Goal: Complete application form: Complete application form

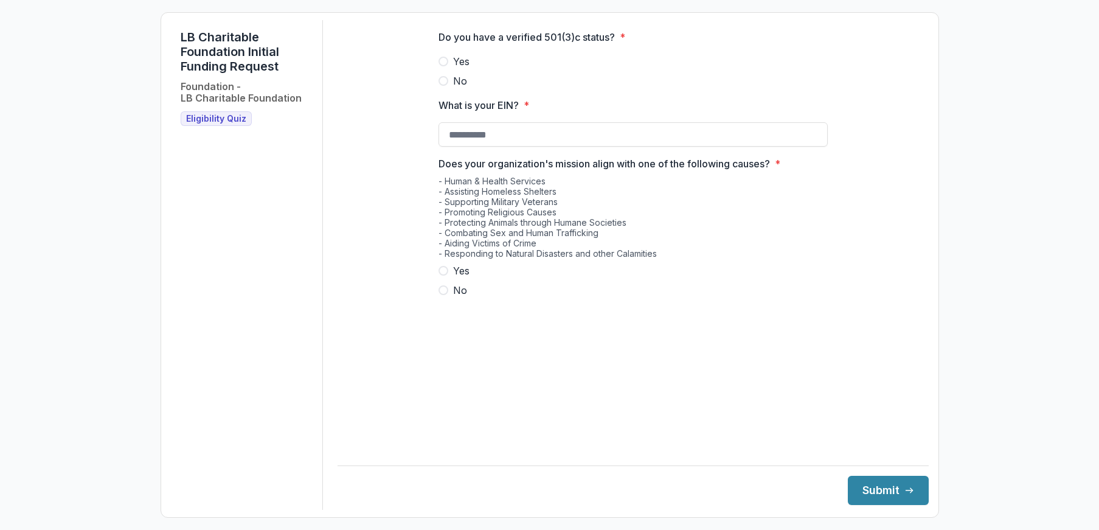
click at [460, 68] on span "Yes" at bounding box center [461, 61] width 16 height 15
click at [464, 147] on input "What is your EIN? *" at bounding box center [632, 134] width 389 height 24
click at [467, 278] on span "Yes" at bounding box center [461, 270] width 16 height 15
type input "**********"
click at [877, 487] on button "Submit" at bounding box center [888, 490] width 81 height 29
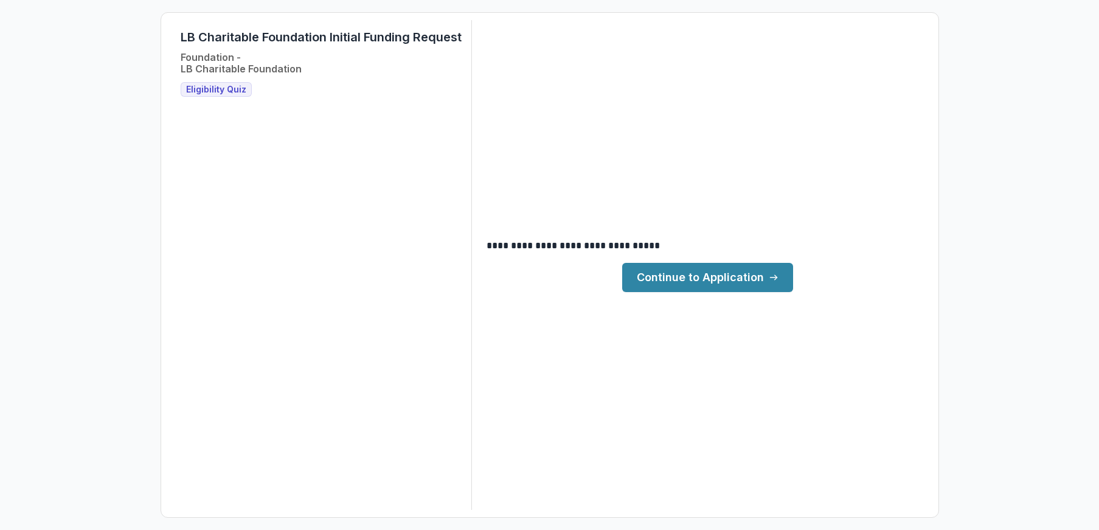
click at [702, 276] on link "Continue to Application" at bounding box center [707, 277] width 171 height 29
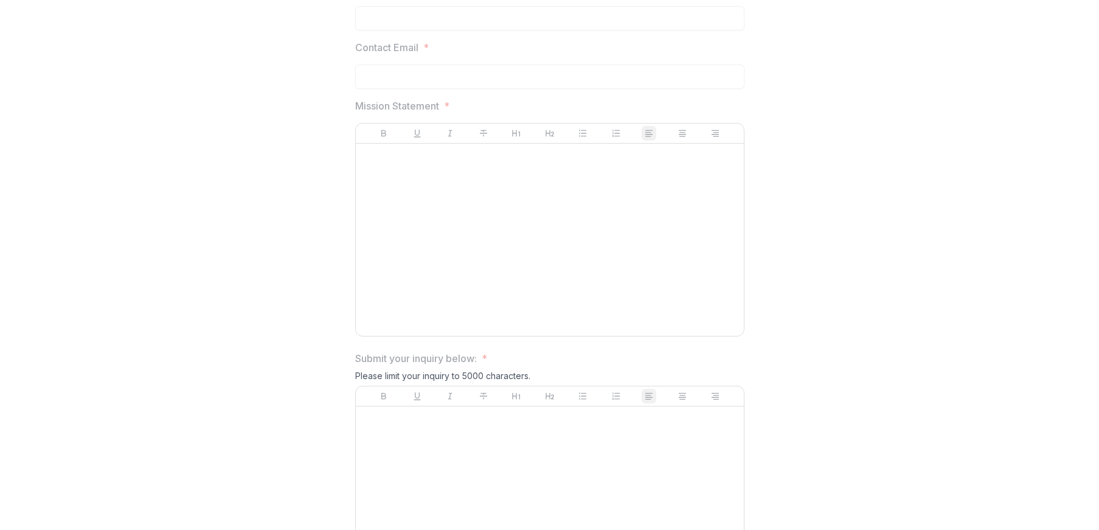
scroll to position [663, 0]
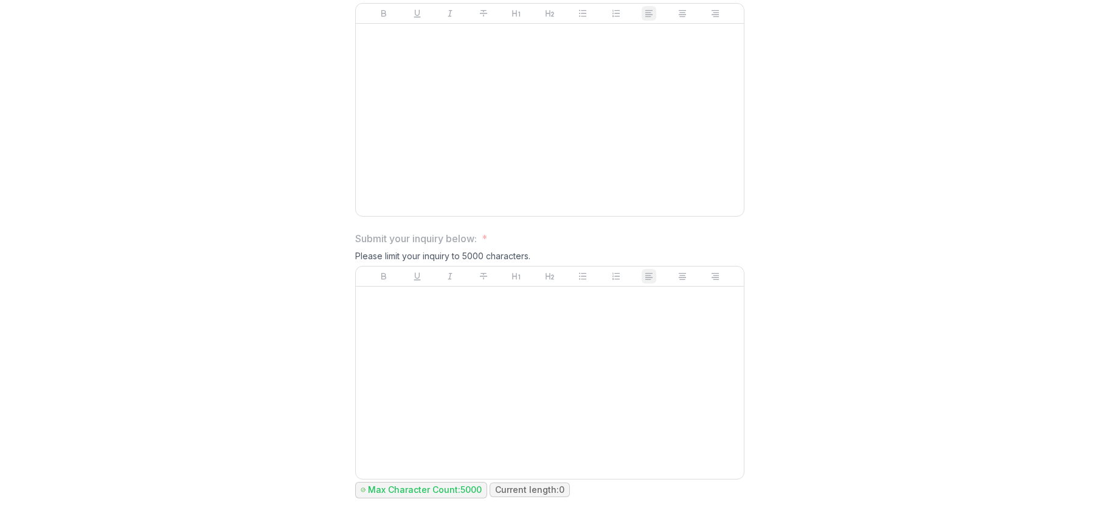
click at [521, 329] on div at bounding box center [550, 382] width 378 height 182
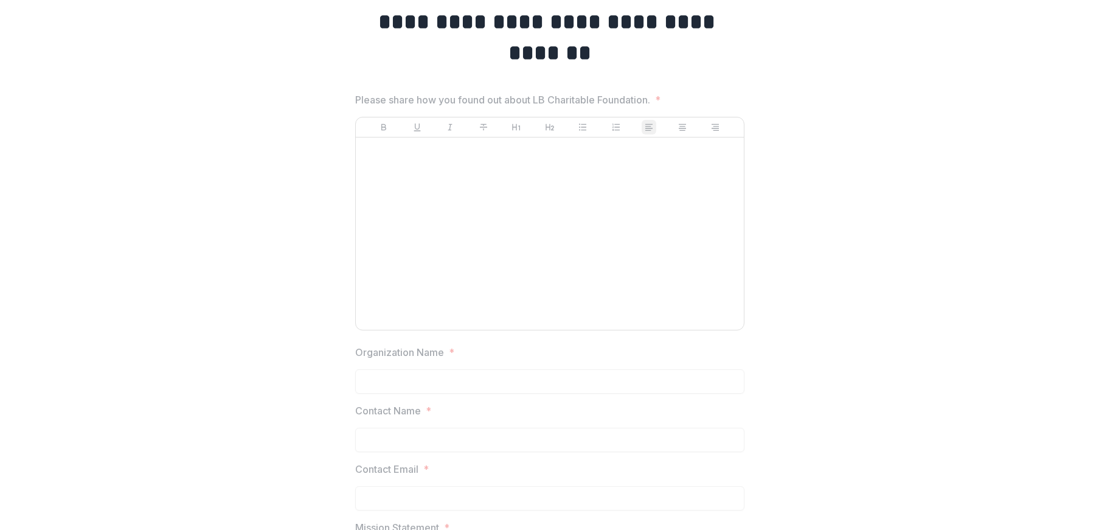
scroll to position [0, 0]
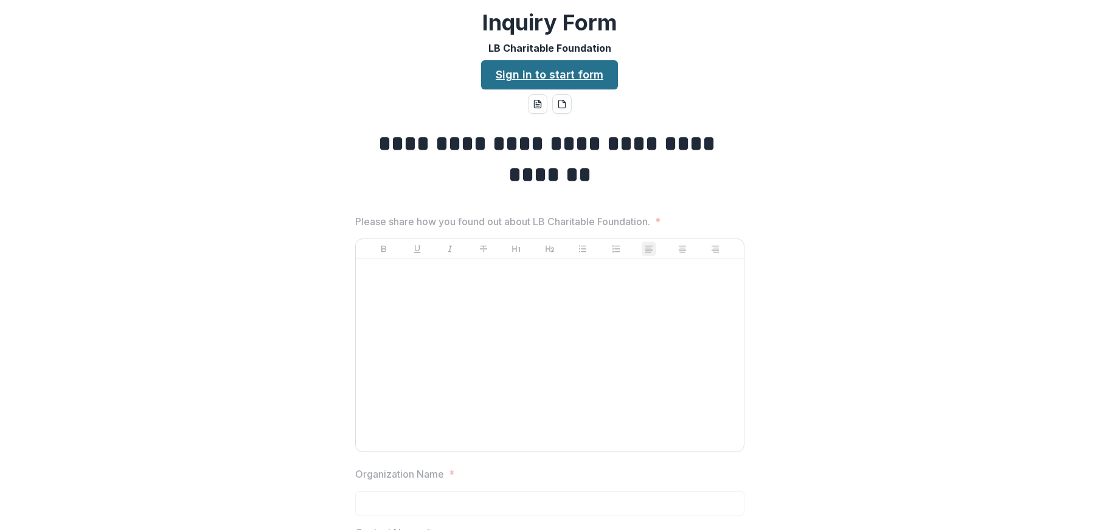
click at [542, 67] on link "Sign in to start form" at bounding box center [549, 74] width 137 height 29
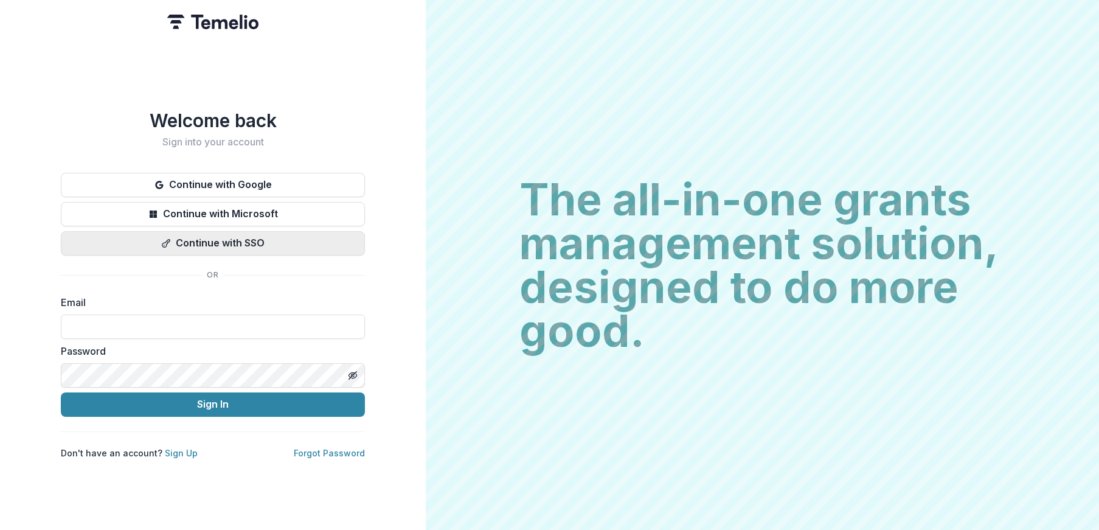
click at [215, 237] on button "Continue with SSO" at bounding box center [213, 243] width 304 height 24
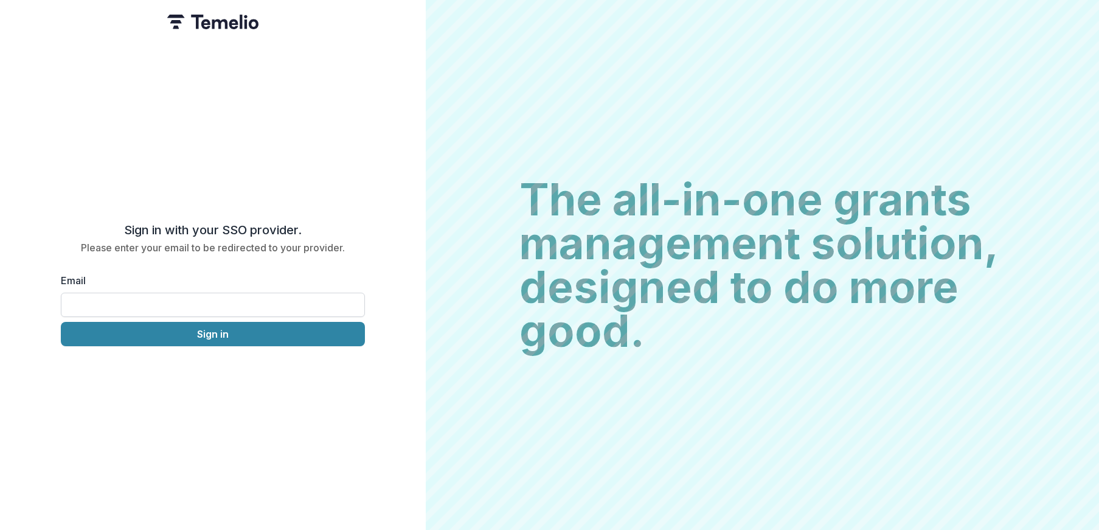
click at [119, 302] on input "Email" at bounding box center [213, 305] width 304 height 24
type input "**********"
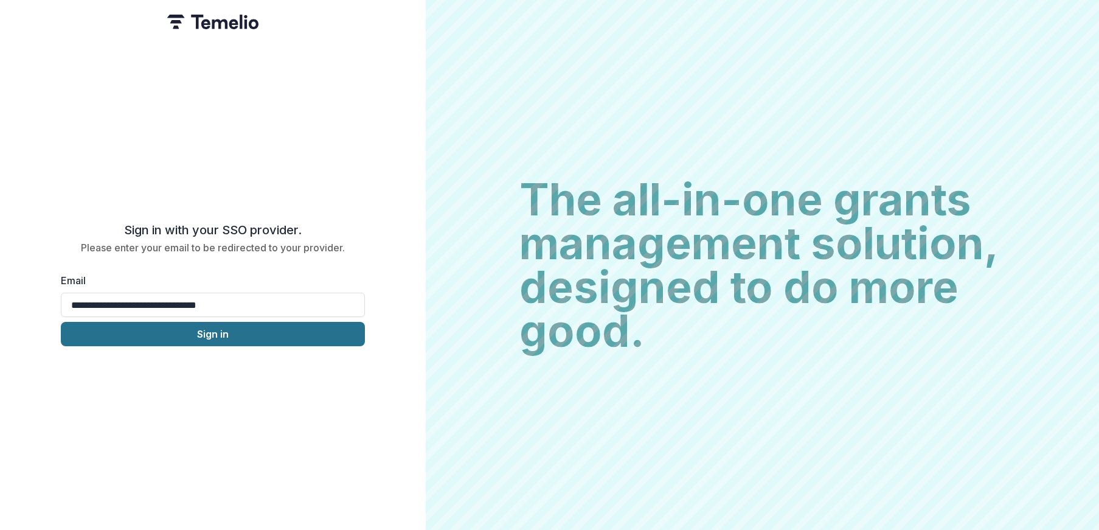
click at [201, 327] on button "Sign in" at bounding box center [213, 334] width 304 height 24
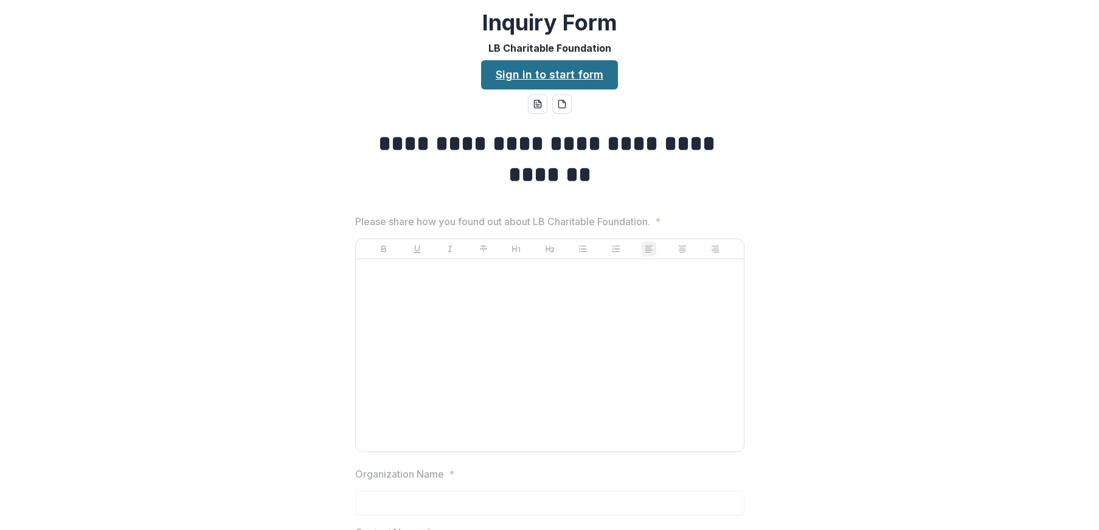
click at [559, 72] on link "Sign in to start form" at bounding box center [549, 74] width 137 height 29
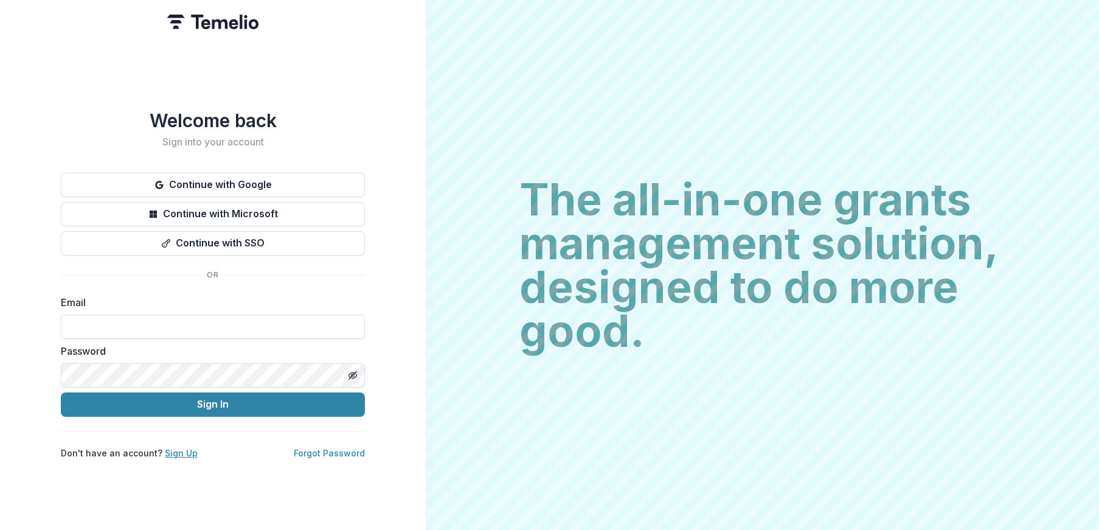
click at [176, 448] on link "Sign Up" at bounding box center [181, 453] width 33 height 10
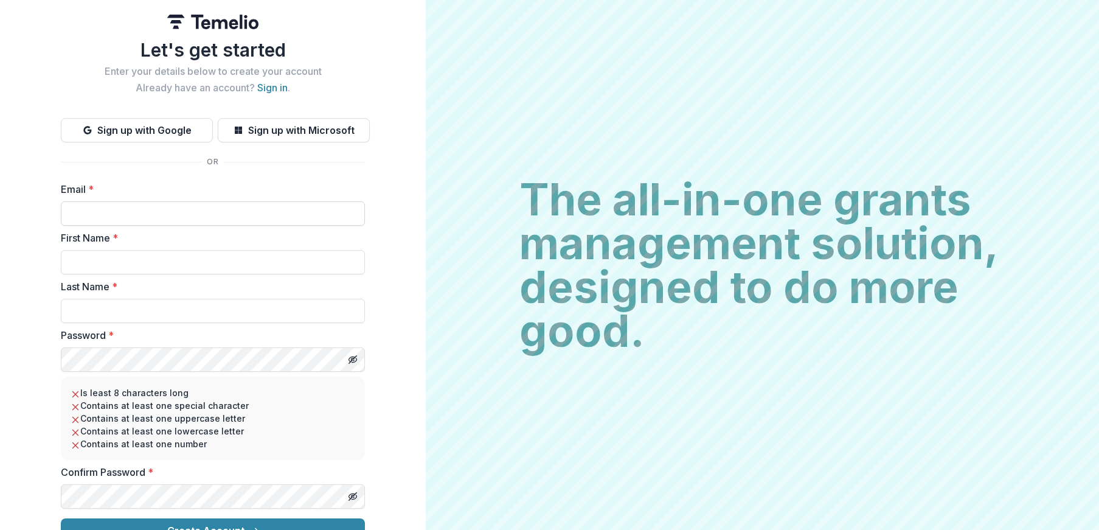
click at [127, 214] on input "Email *" at bounding box center [213, 213] width 304 height 24
type input "**********"
type input "****"
type input "*******"
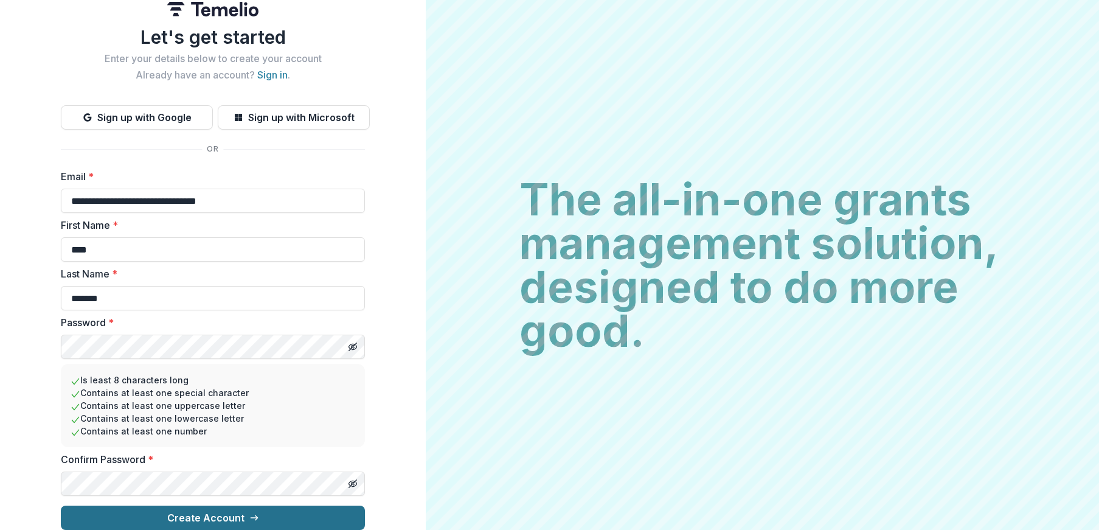
click at [190, 506] on button "Create Account" at bounding box center [213, 517] width 304 height 24
click at [61, 505] on button "Create Account" at bounding box center [213, 517] width 304 height 24
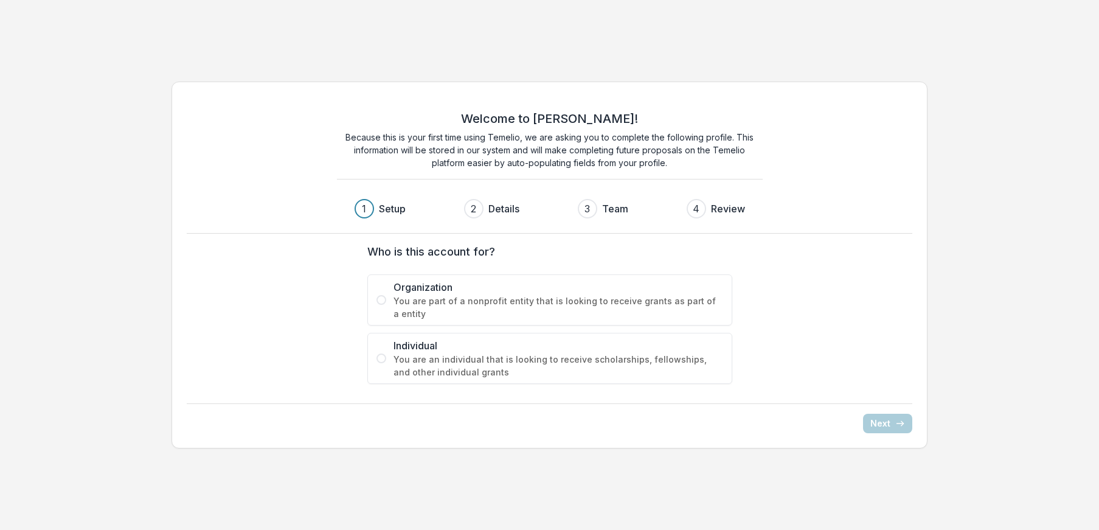
click at [428, 287] on span "Organization" at bounding box center [558, 287] width 330 height 15
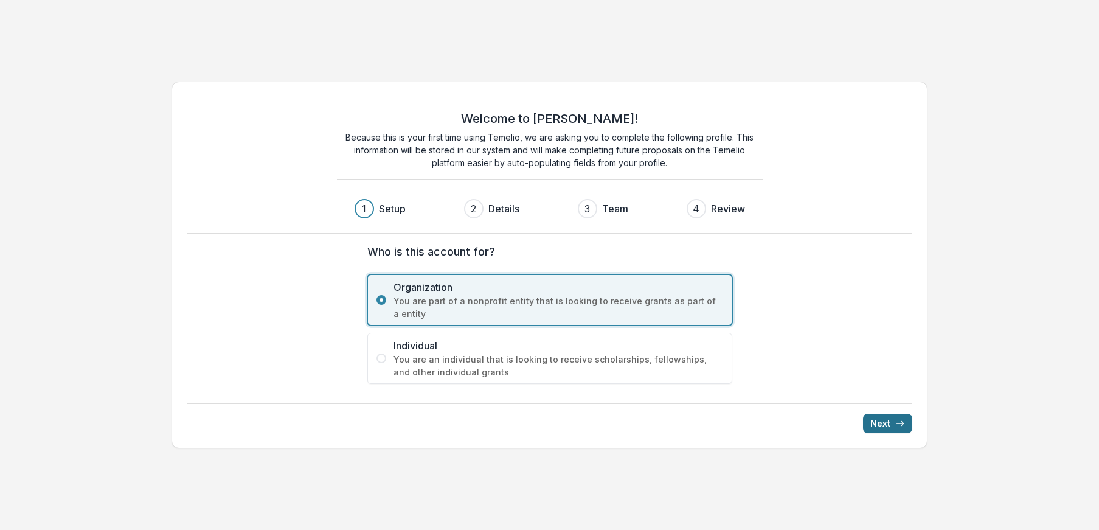
click at [884, 421] on button "Next" at bounding box center [887, 423] width 49 height 19
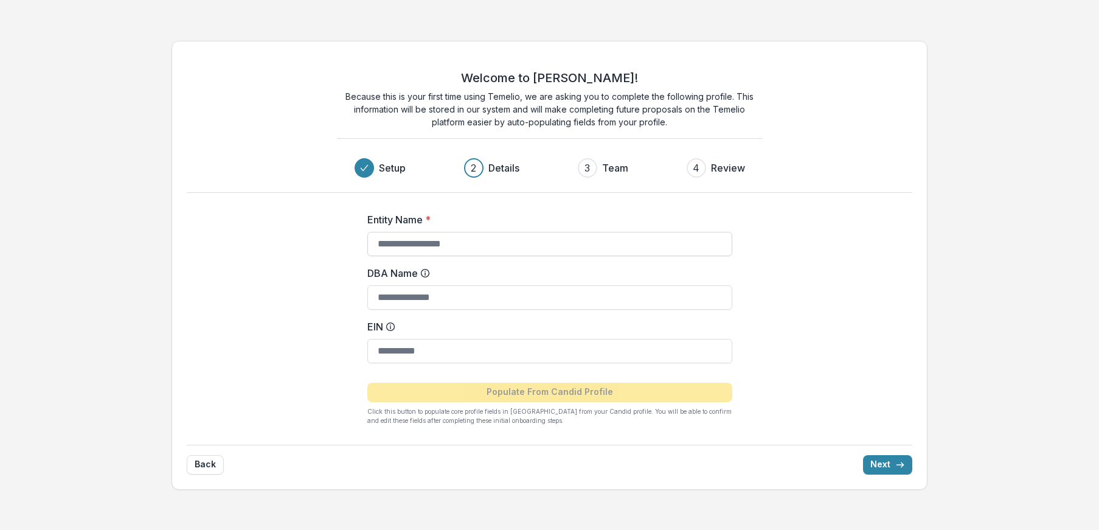
click at [452, 247] on input "Entity Name *" at bounding box center [549, 244] width 365 height 24
type input "**********"
click at [416, 355] on input "EIN" at bounding box center [549, 351] width 365 height 24
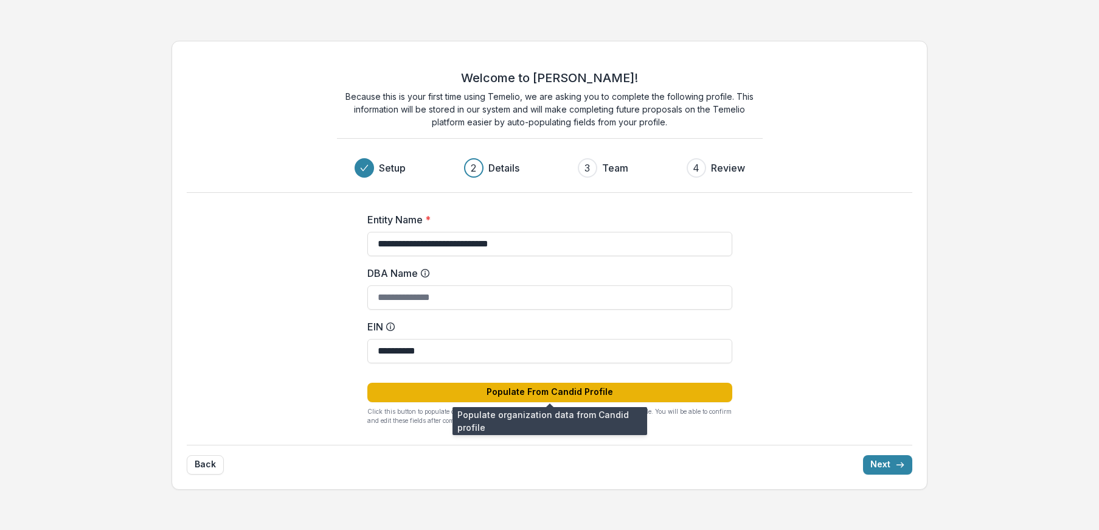
type input "**********"
click at [552, 392] on button "Populate From Candid Profile" at bounding box center [549, 392] width 365 height 19
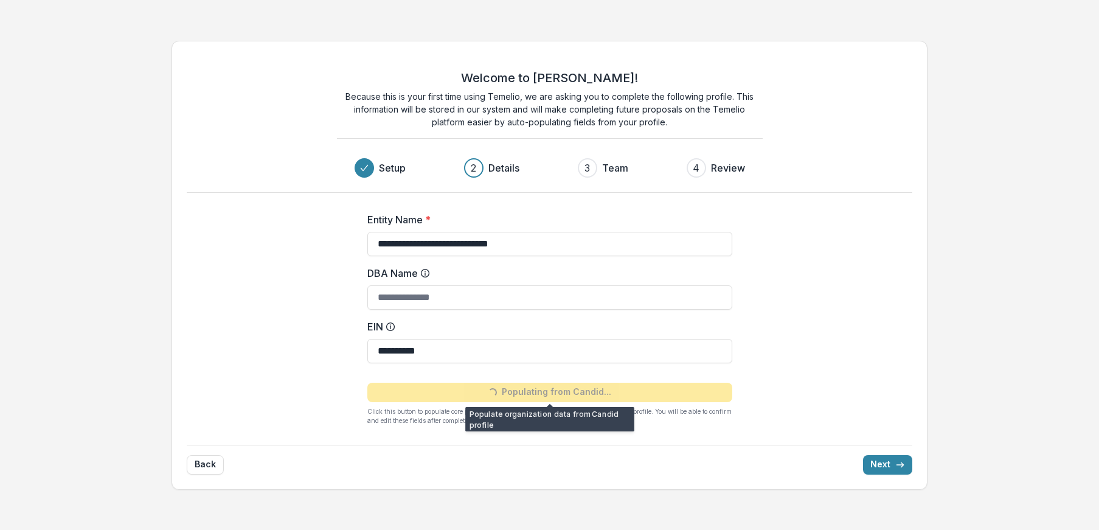
type input "**********"
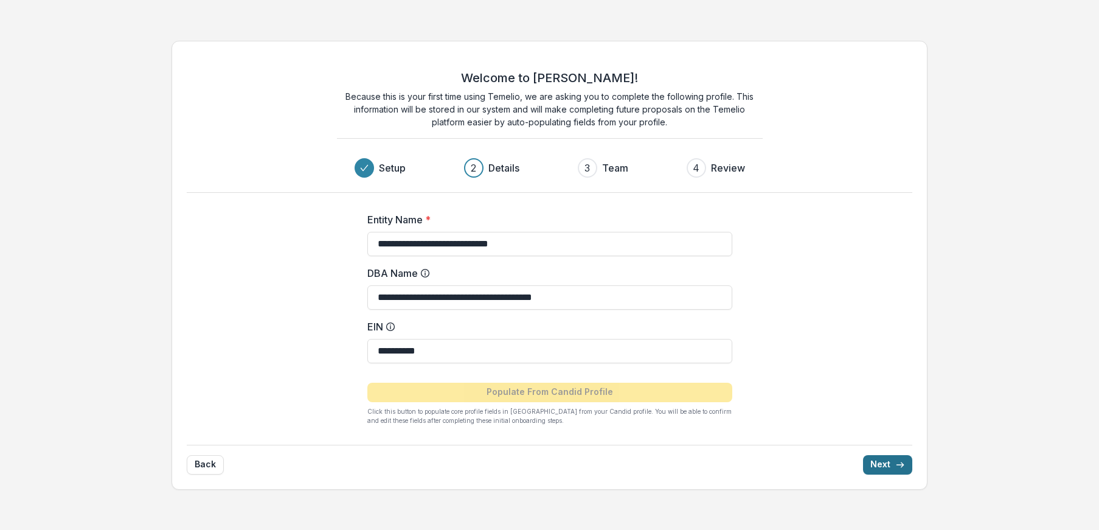
click at [879, 461] on button "Next" at bounding box center [887, 464] width 49 height 19
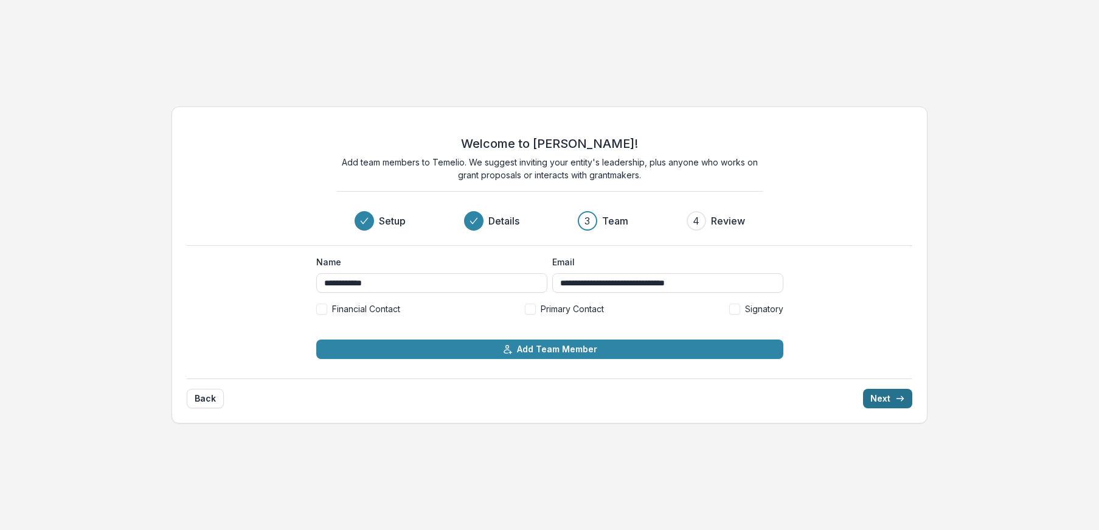
click at [879, 397] on button "Next" at bounding box center [887, 398] width 49 height 19
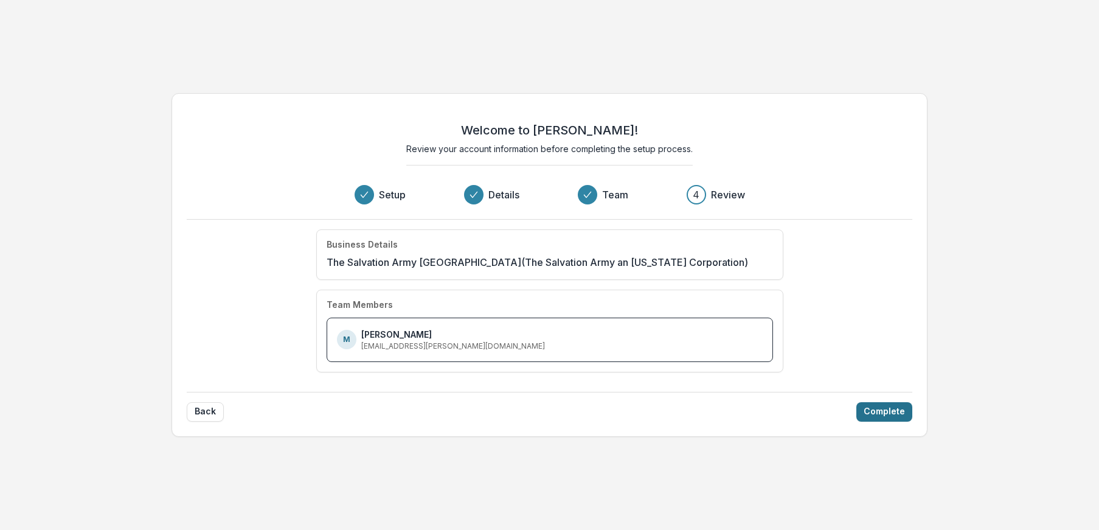
click at [885, 408] on button "Complete" at bounding box center [884, 411] width 56 height 19
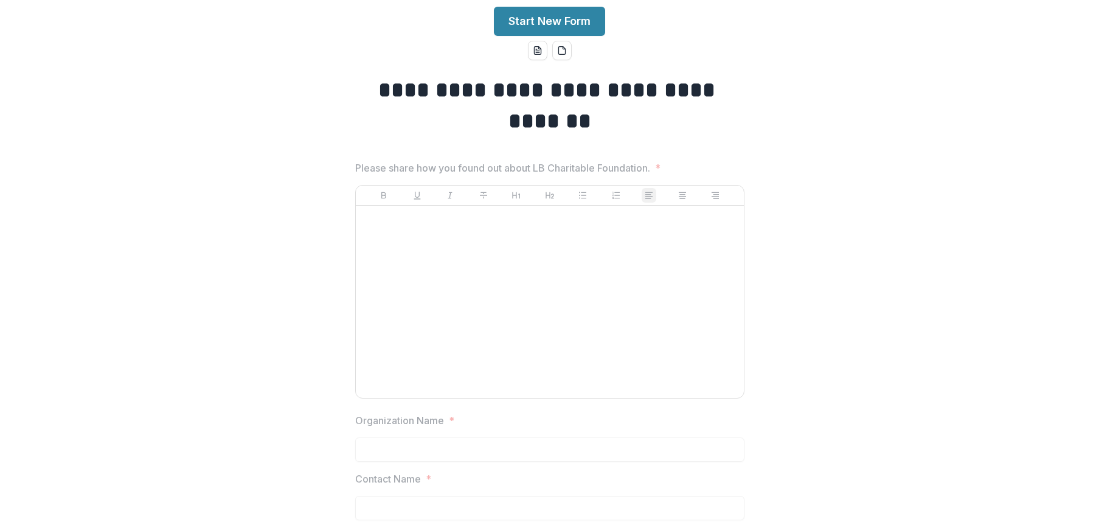
scroll to position [61, 0]
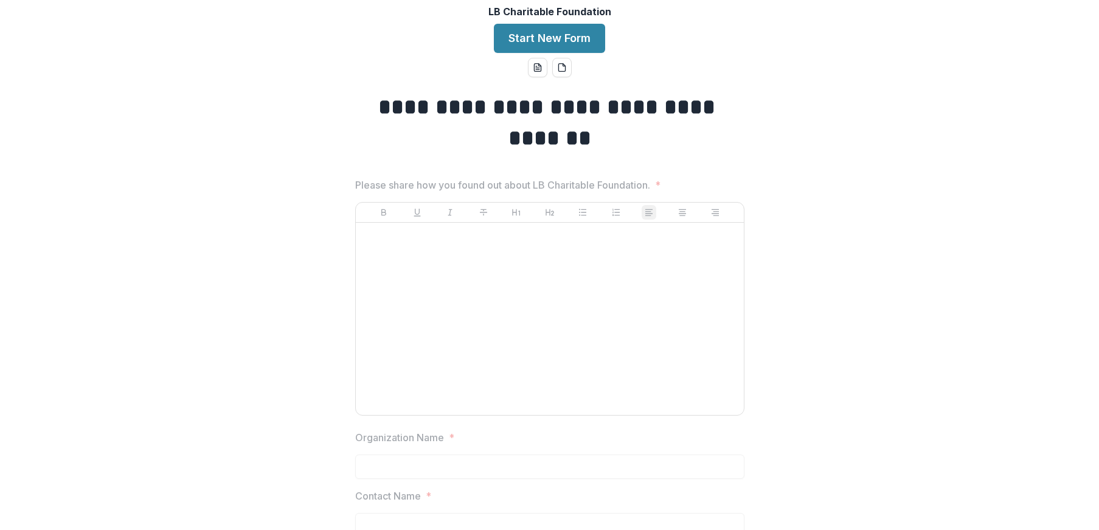
click at [422, 252] on div at bounding box center [550, 318] width 378 height 182
click at [406, 241] on div at bounding box center [550, 318] width 378 height 182
click at [373, 242] on div at bounding box center [550, 318] width 378 height 182
click at [391, 240] on p at bounding box center [550, 233] width 378 height 13
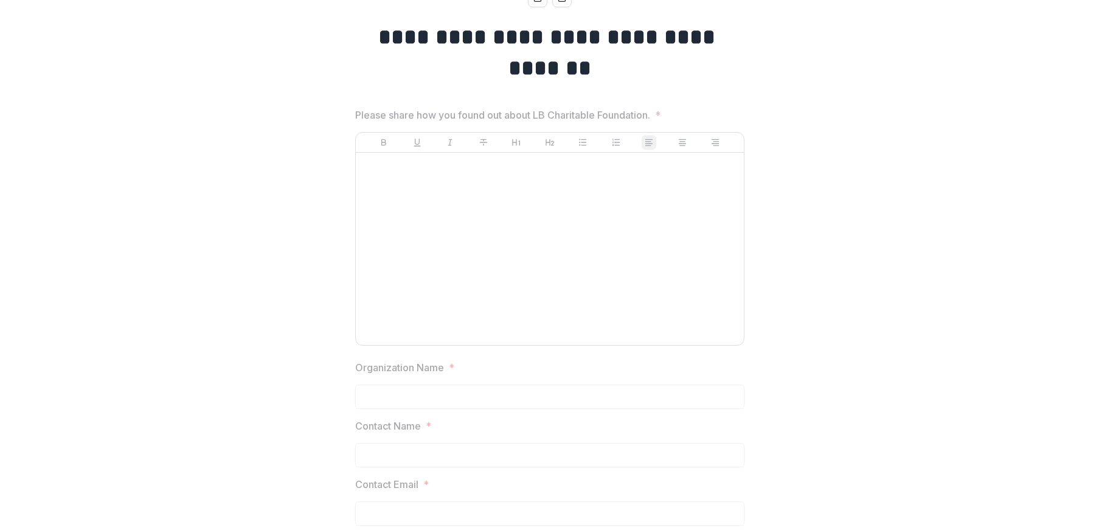
scroll to position [243, 0]
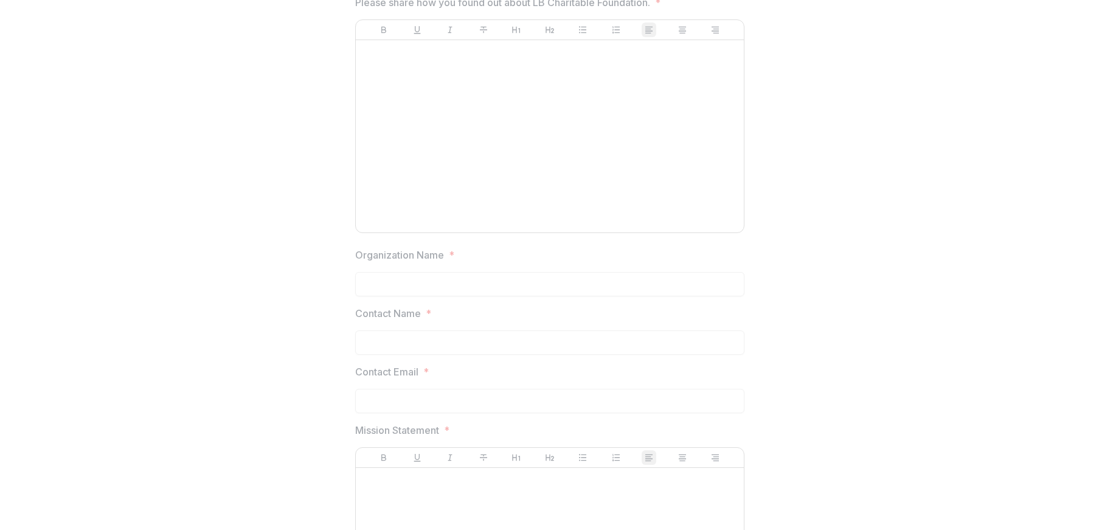
click at [425, 271] on div at bounding box center [549, 269] width 389 height 5
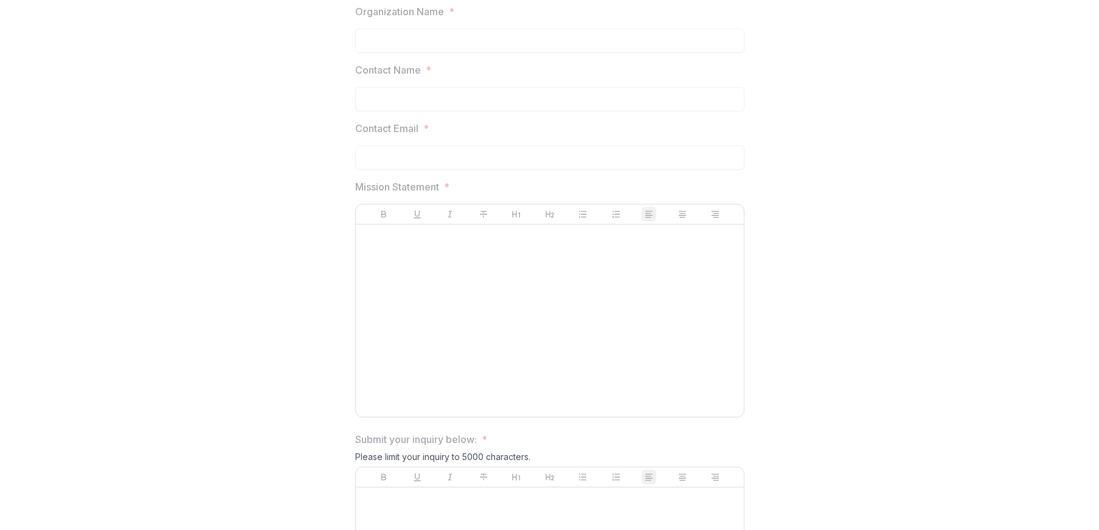
scroll to position [687, 0]
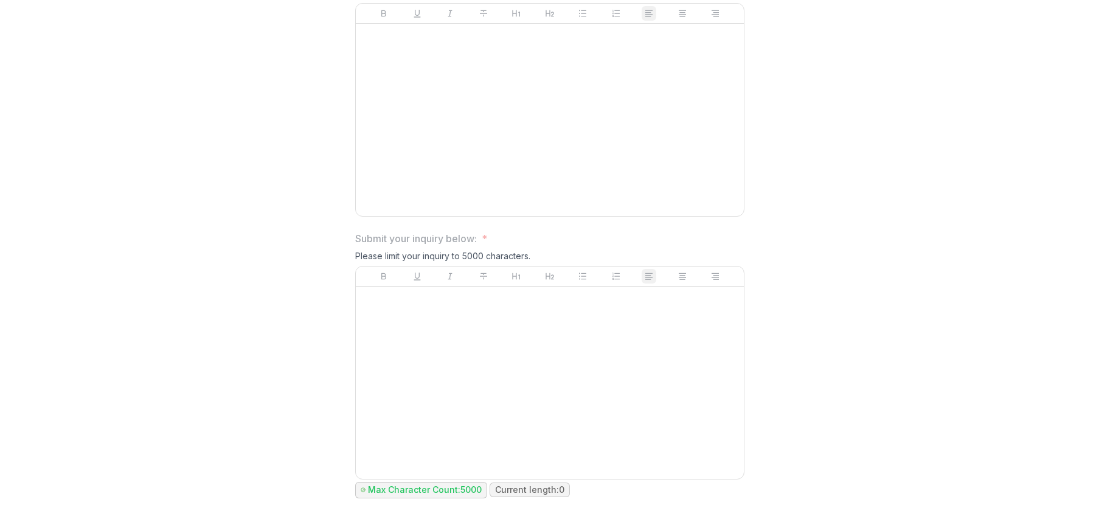
click at [435, 322] on div at bounding box center [550, 382] width 378 height 182
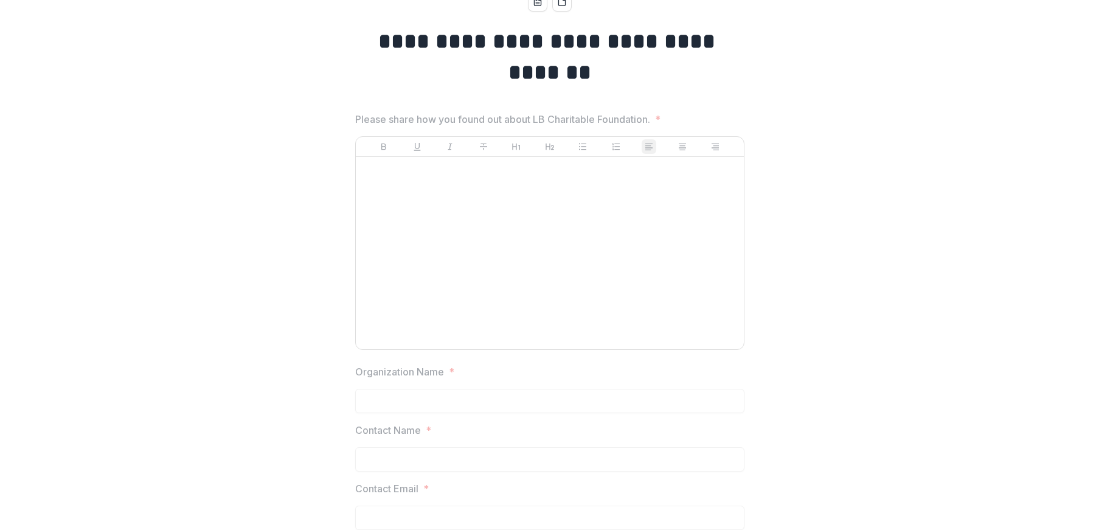
scroll to position [0, 0]
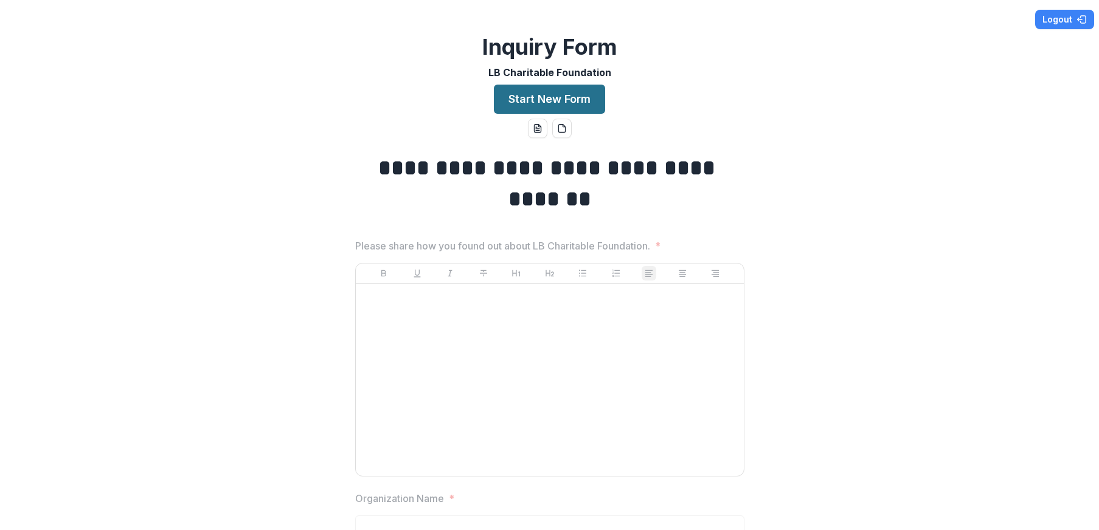
click at [534, 97] on button "Start New Form" at bounding box center [549, 99] width 111 height 29
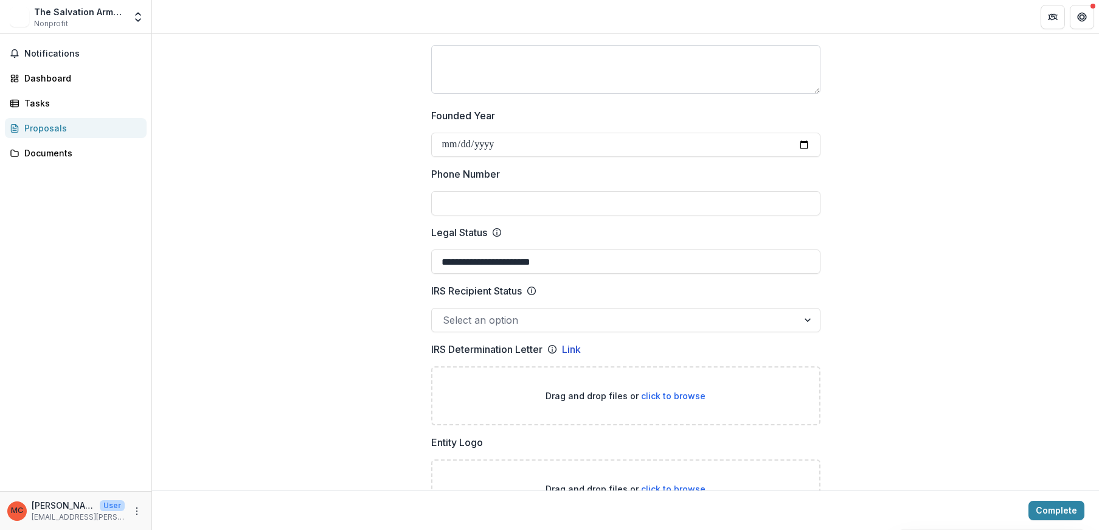
scroll to position [547, 0]
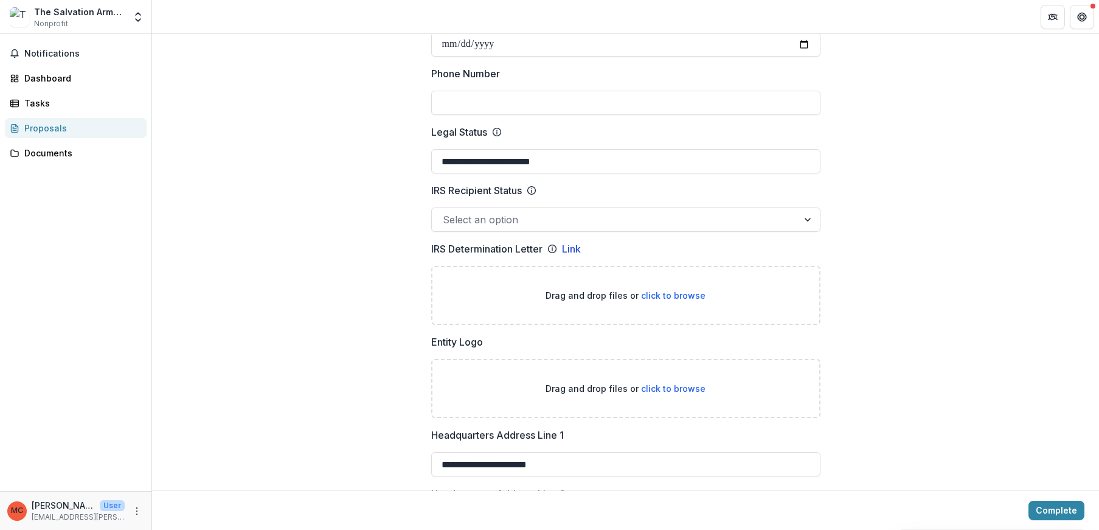
click at [800, 213] on div at bounding box center [809, 219] width 22 height 23
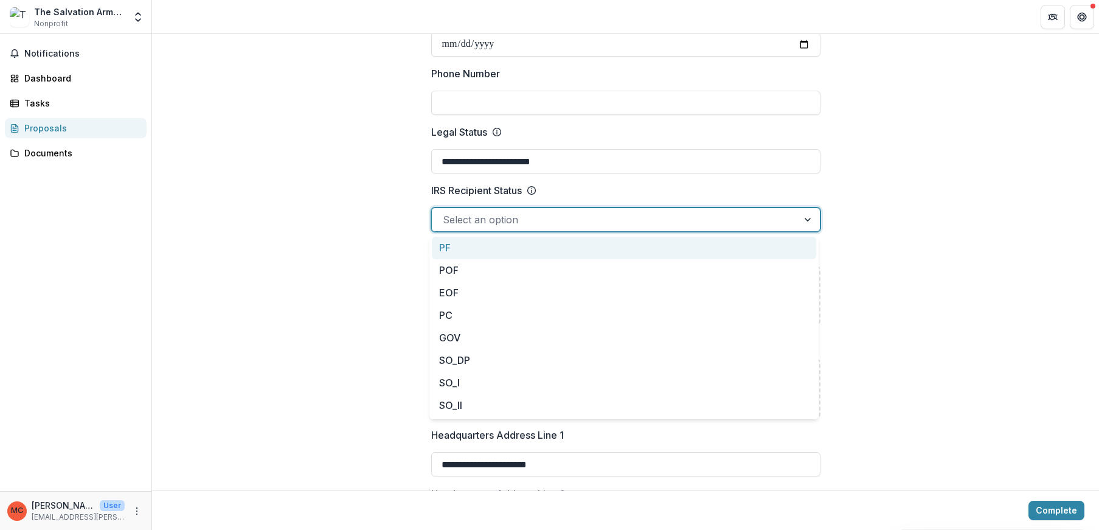
click at [800, 213] on div at bounding box center [809, 219] width 22 height 23
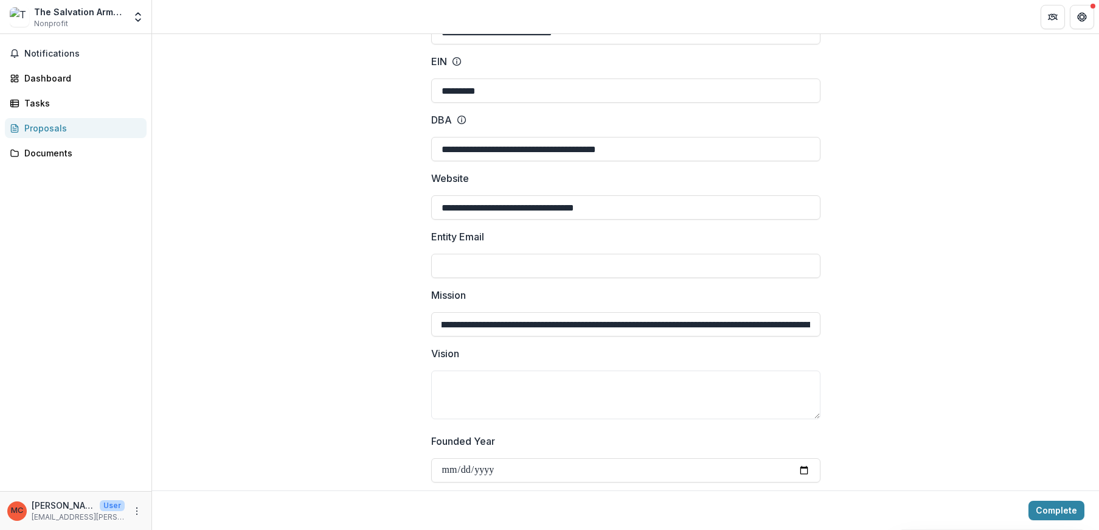
scroll to position [0, 985]
drag, startPoint x: 660, startPoint y: 327, endPoint x: 872, endPoint y: 335, distance: 211.8
drag, startPoint x: 677, startPoint y: 263, endPoint x: 670, endPoint y: 263, distance: 6.7
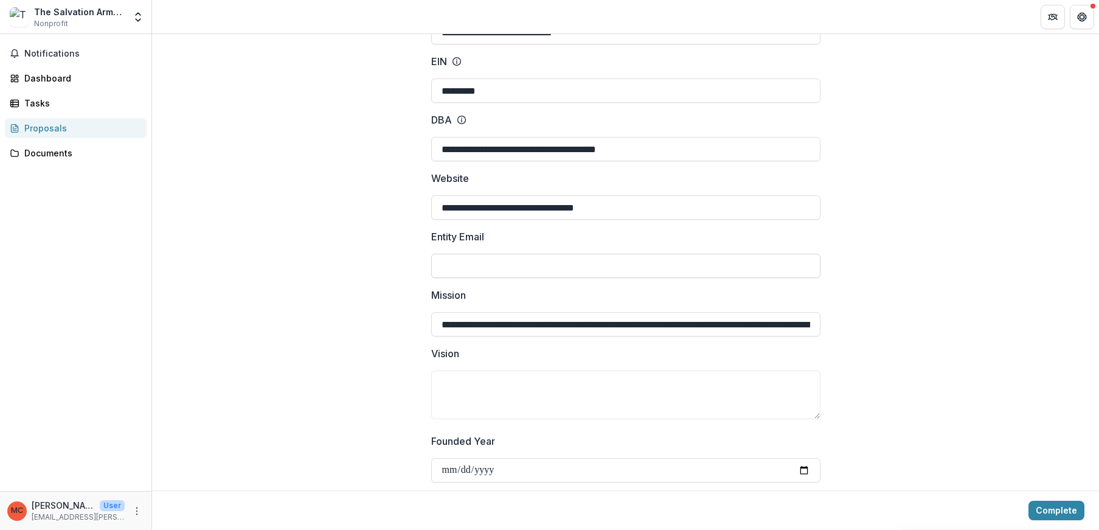
click at [677, 263] on input "Entity Email" at bounding box center [625, 266] width 389 height 24
click at [786, 182] on label "Website" at bounding box center [622, 178] width 382 height 15
click at [786, 195] on input "**********" at bounding box center [625, 207] width 389 height 24
